Goal: Complete application form

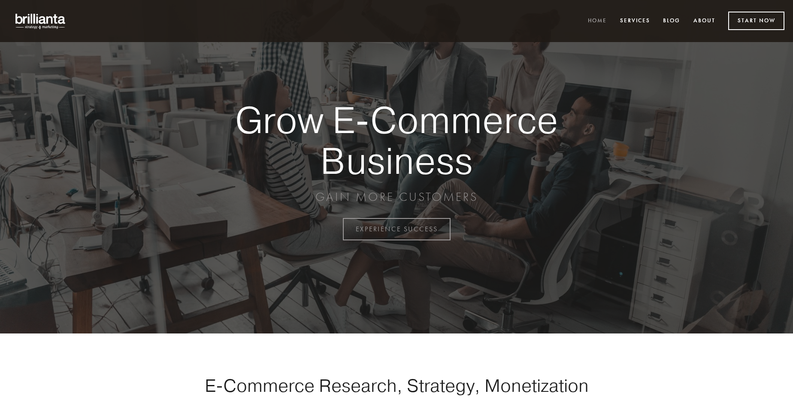
scroll to position [2248, 0]
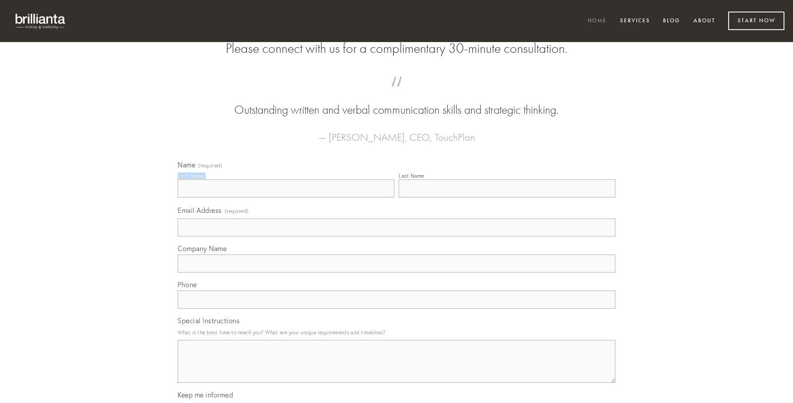
type input "[PERSON_NAME]"
click at [507, 197] on input "Last Name" at bounding box center [506, 188] width 217 height 18
type input "[PERSON_NAME]"
click at [396, 236] on input "Email Address (required)" at bounding box center [396, 227] width 437 height 18
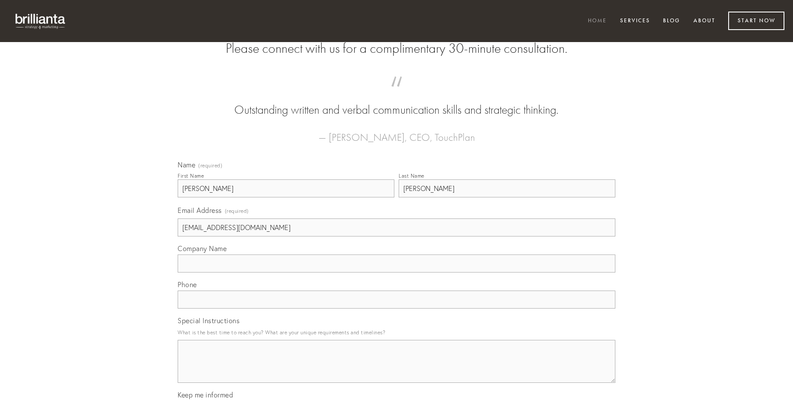
type input "[EMAIL_ADDRESS][DOMAIN_NAME]"
click at [396, 272] on input "Company Name" at bounding box center [396, 263] width 437 height 18
type input "unus"
click at [396, 308] on input "text" at bounding box center [396, 299] width 437 height 18
click at [396, 369] on textarea "Special Instructions" at bounding box center [396, 361] width 437 height 43
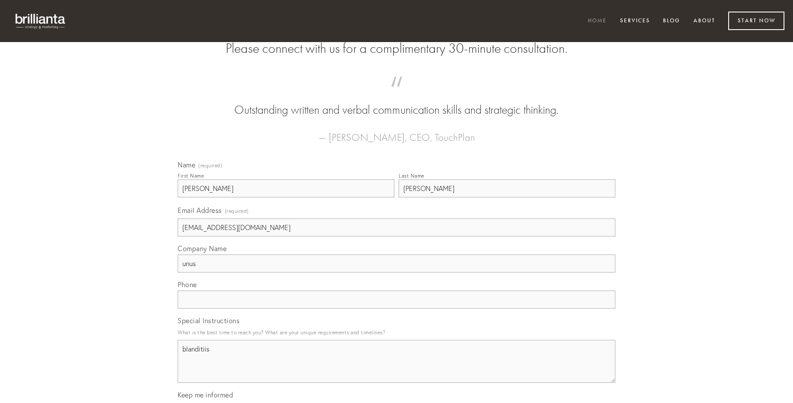
type textarea "blanditiis"
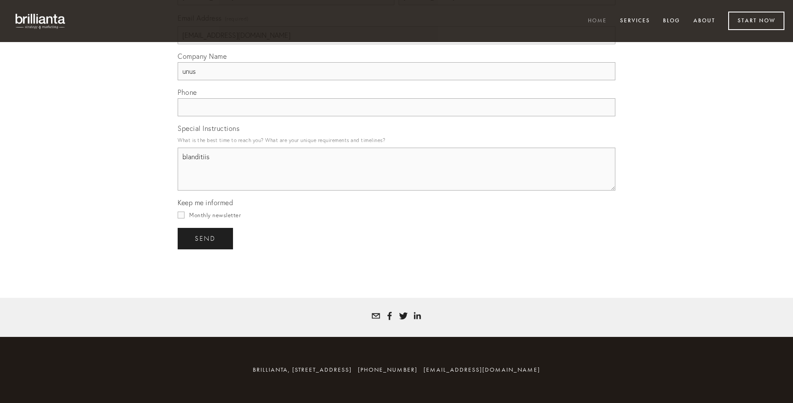
click at [206, 238] on span "send" at bounding box center [205, 239] width 21 height 8
